Goal: Check status

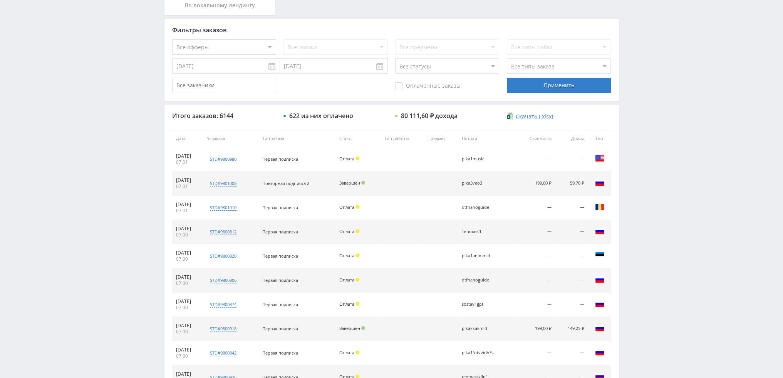
scroll to position [231, 0]
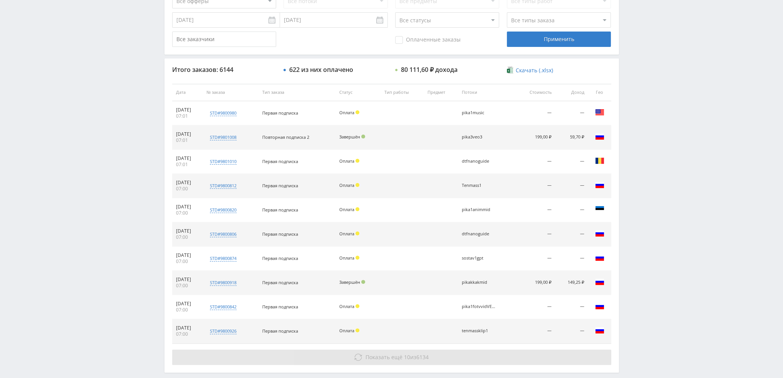
click at [393, 355] on span "Показать ещё" at bounding box center [383, 357] width 37 height 7
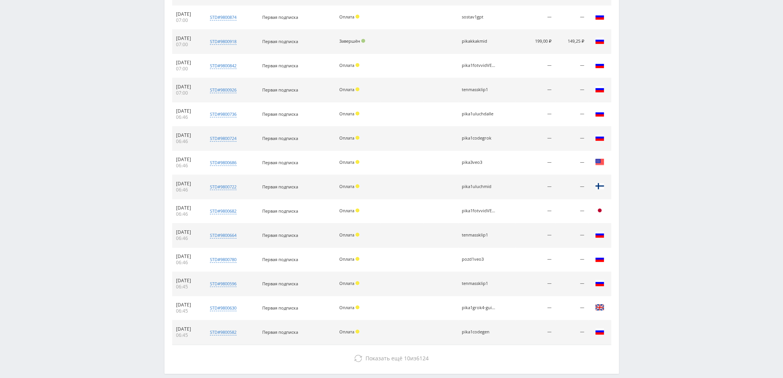
scroll to position [508, 0]
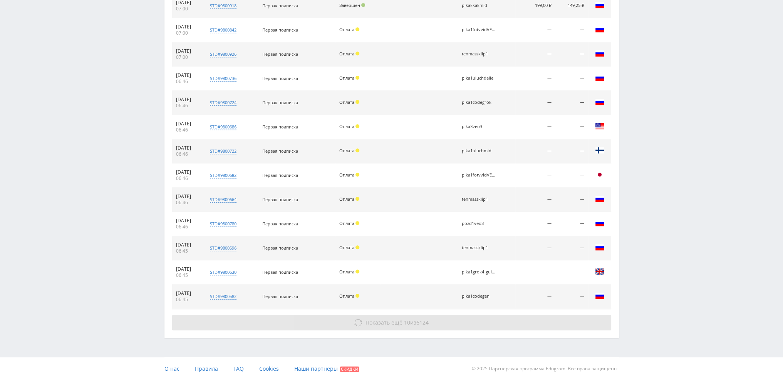
click at [412, 320] on span "Показать ещё 10 из 6124" at bounding box center [396, 322] width 63 height 7
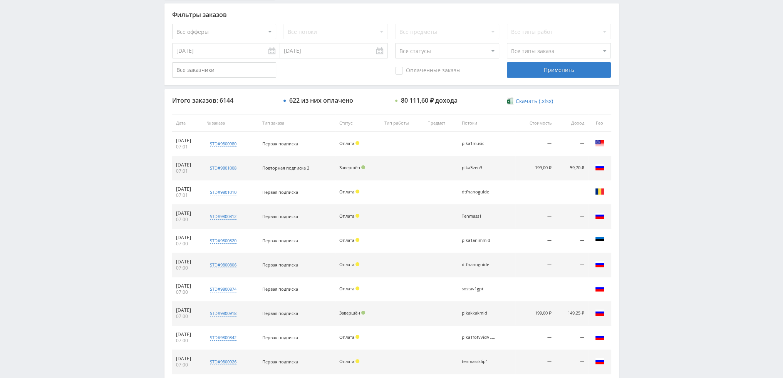
scroll to position [0, 0]
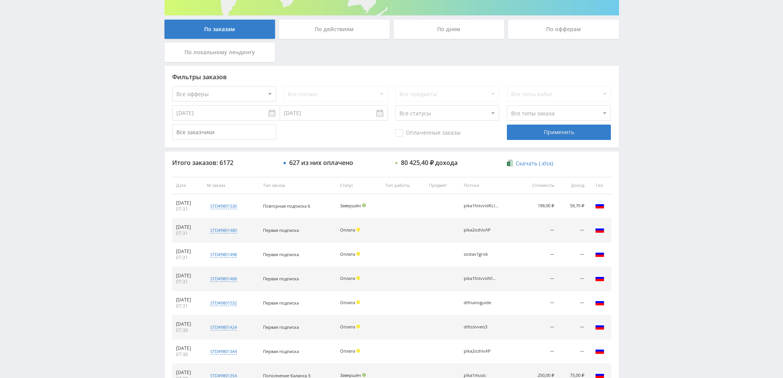
scroll to position [231, 0]
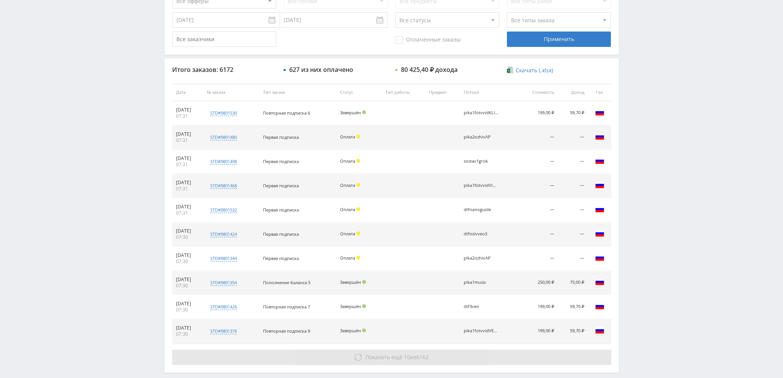
click at [408, 356] on span "Показать ещё 10 из 6162" at bounding box center [396, 357] width 63 height 7
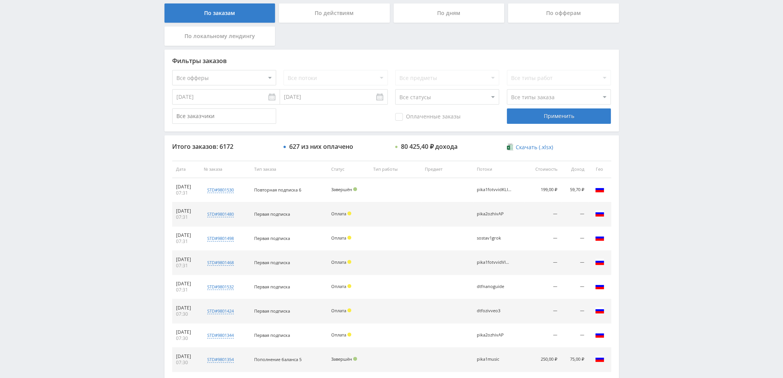
scroll to position [0, 0]
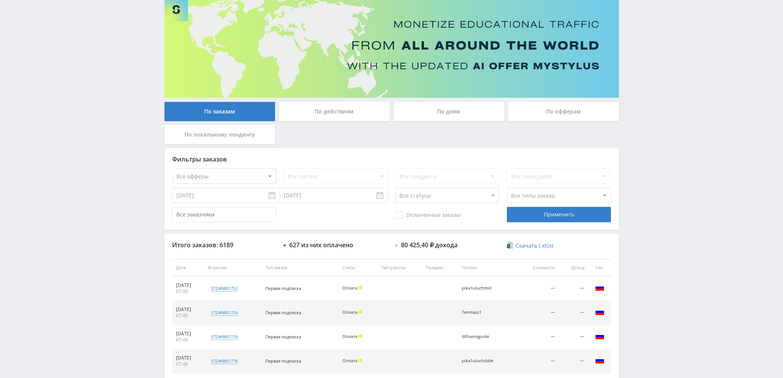
scroll to position [266, 0]
